Goal: Task Accomplishment & Management: Manage account settings

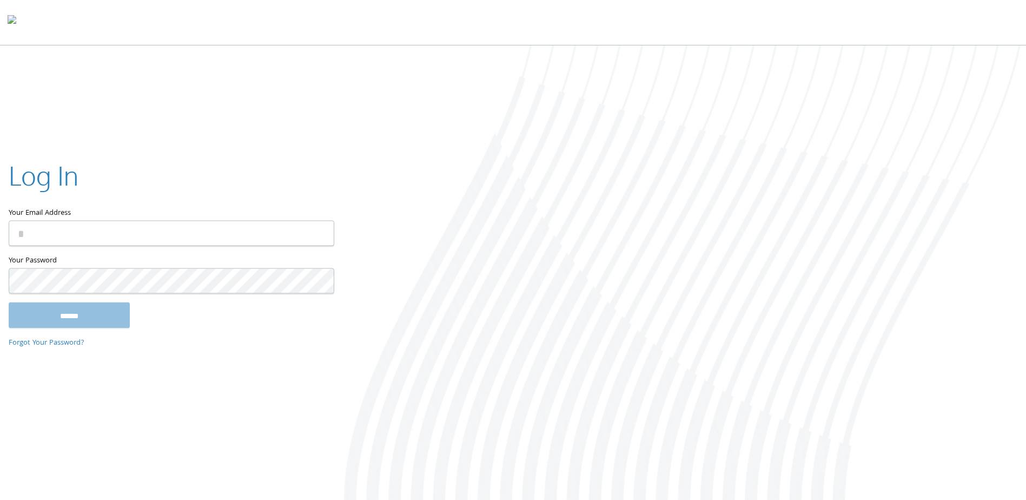
type input "**********"
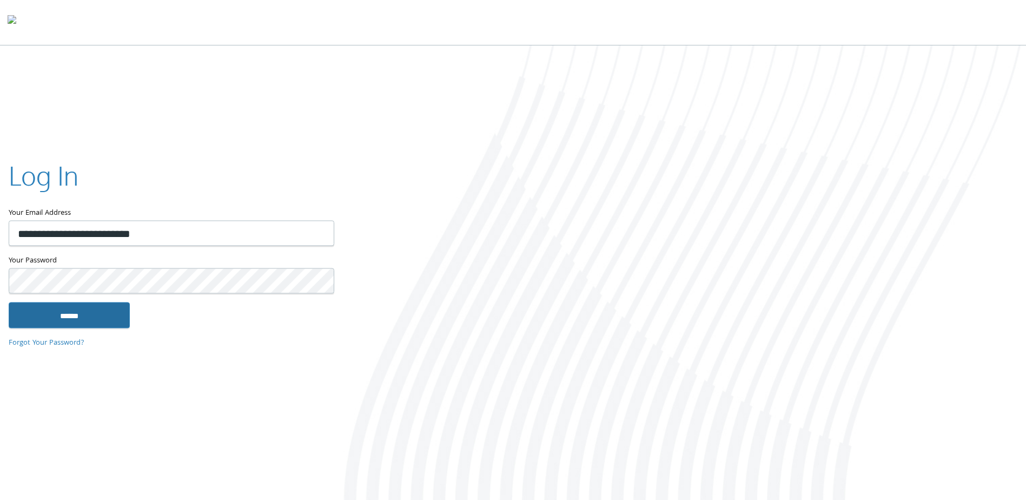
click at [80, 320] on input "******" at bounding box center [69, 315] width 121 height 26
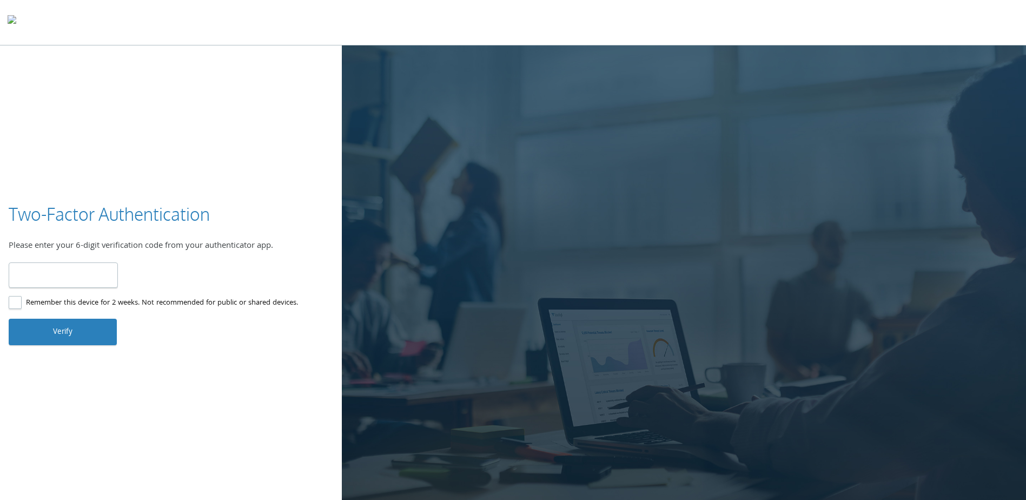
type input "******"
click at [96, 337] on button "Verify" at bounding box center [63, 332] width 108 height 26
